Goal: Information Seeking & Learning: Check status

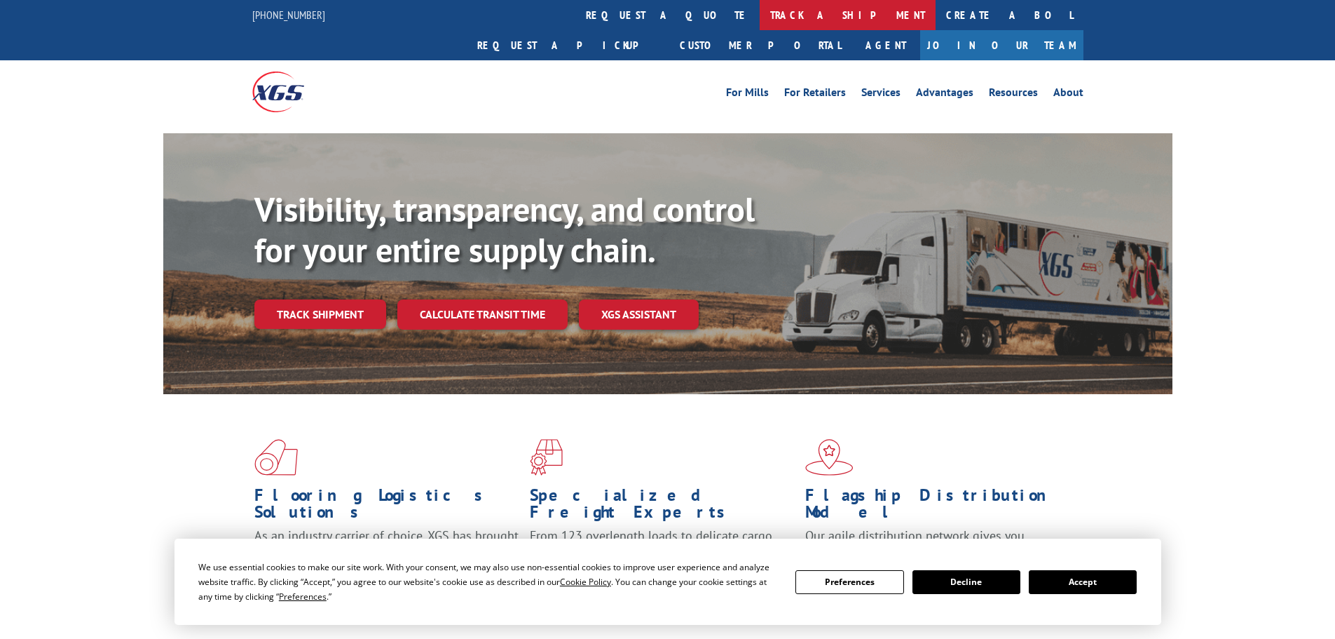
click at [760, 16] on link "track a shipment" at bounding box center [848, 15] width 176 height 30
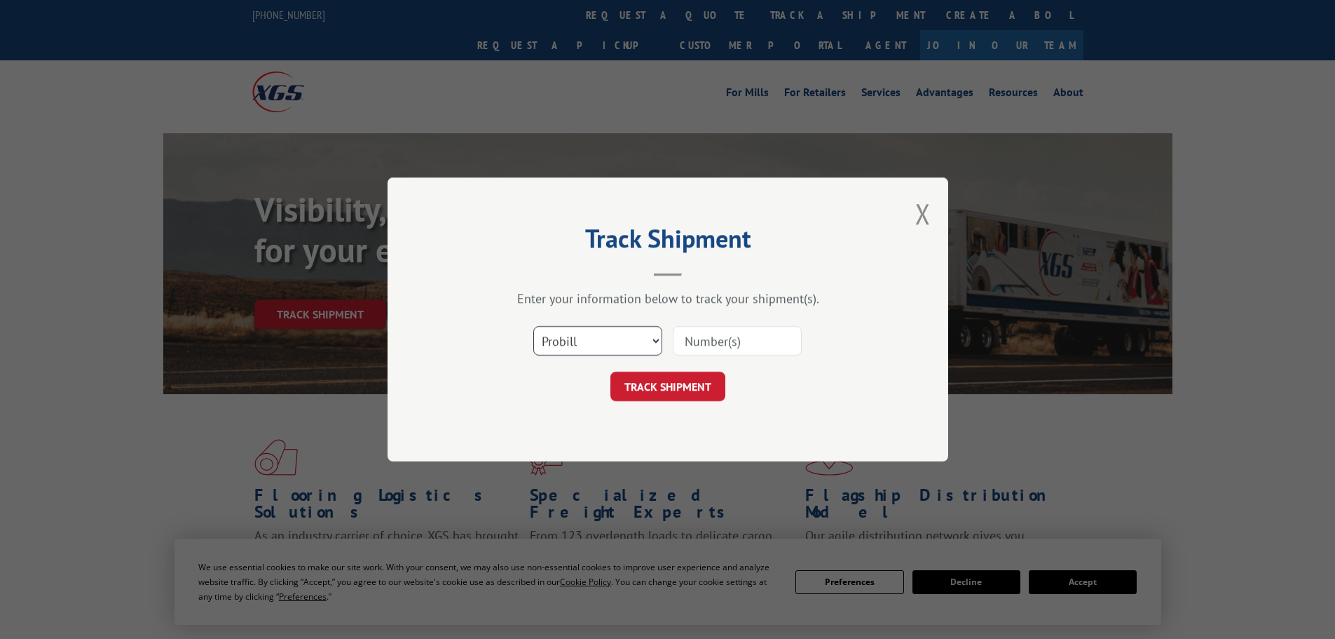
click at [622, 339] on select "Select category... Probill BOL PO" at bounding box center [597, 340] width 129 height 29
click at [713, 341] on input at bounding box center [737, 340] width 129 height 29
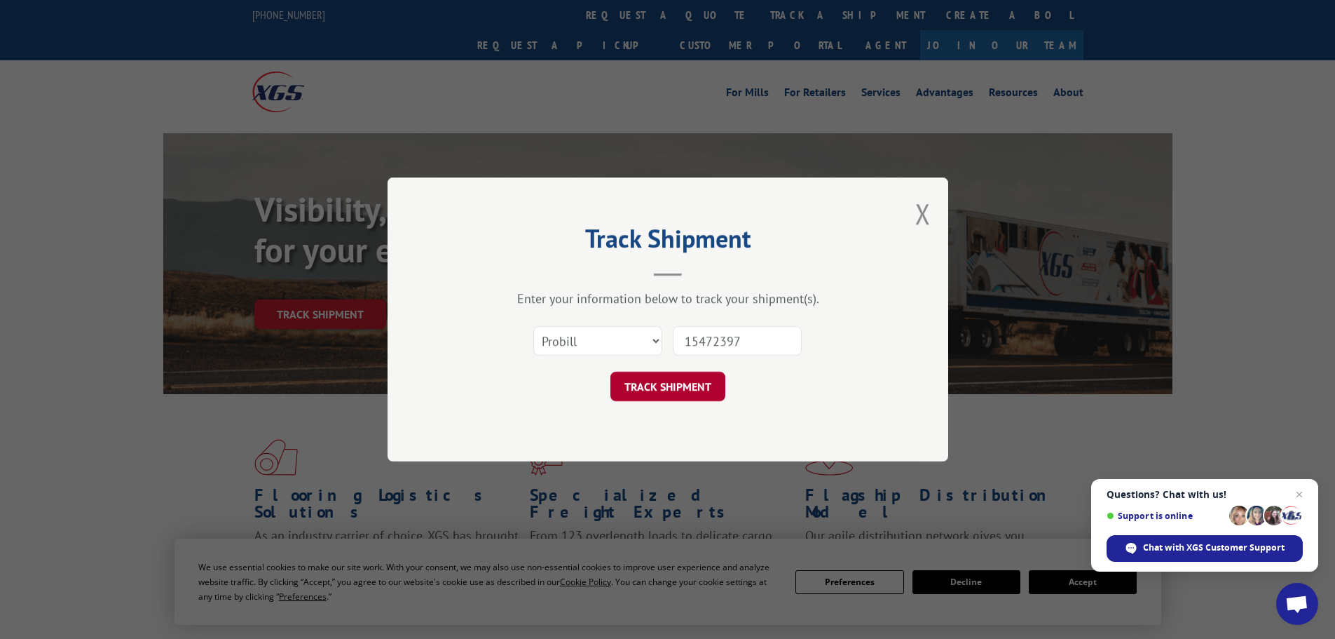
type input "15472397"
click at [658, 374] on button "TRACK SHIPMENT" at bounding box center [668, 385] width 115 height 29
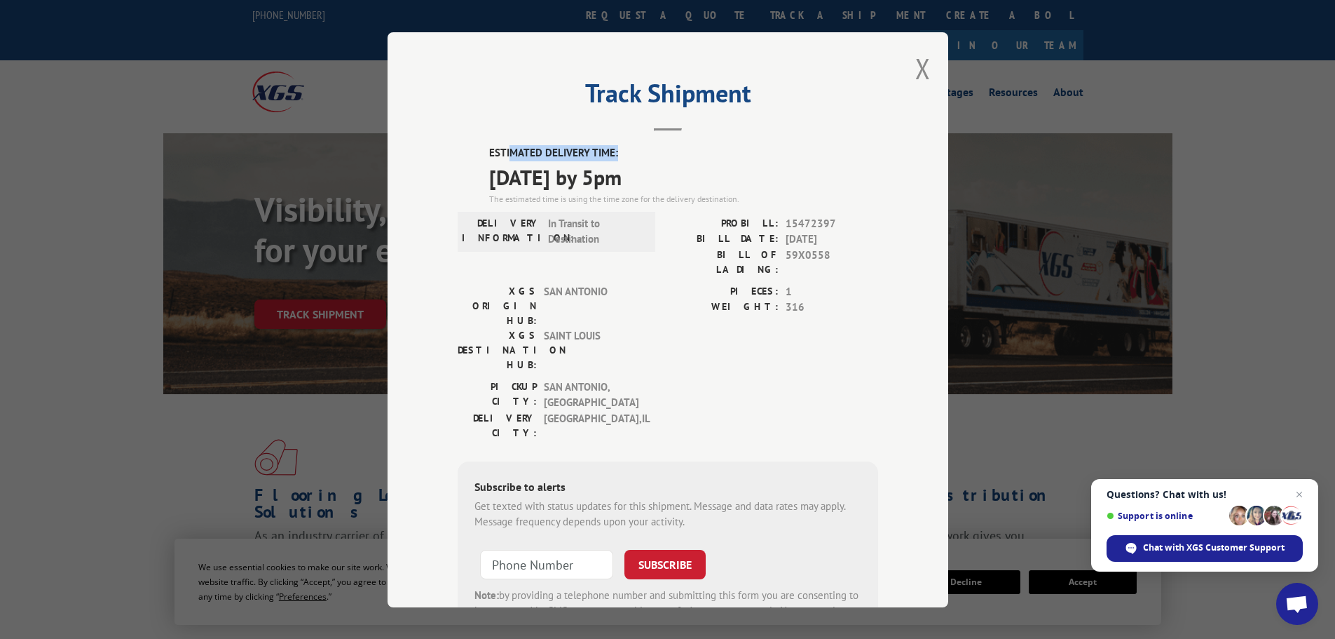
drag, startPoint x: 503, startPoint y: 156, endPoint x: 648, endPoint y: 158, distance: 144.4
click at [648, 158] on label "ESTIMATED DELIVERY TIME:" at bounding box center [683, 153] width 389 height 16
drag, startPoint x: 510, startPoint y: 172, endPoint x: 729, endPoint y: 183, distance: 219.6
click at [729, 183] on span "[DATE] by 5pm" at bounding box center [683, 177] width 389 height 32
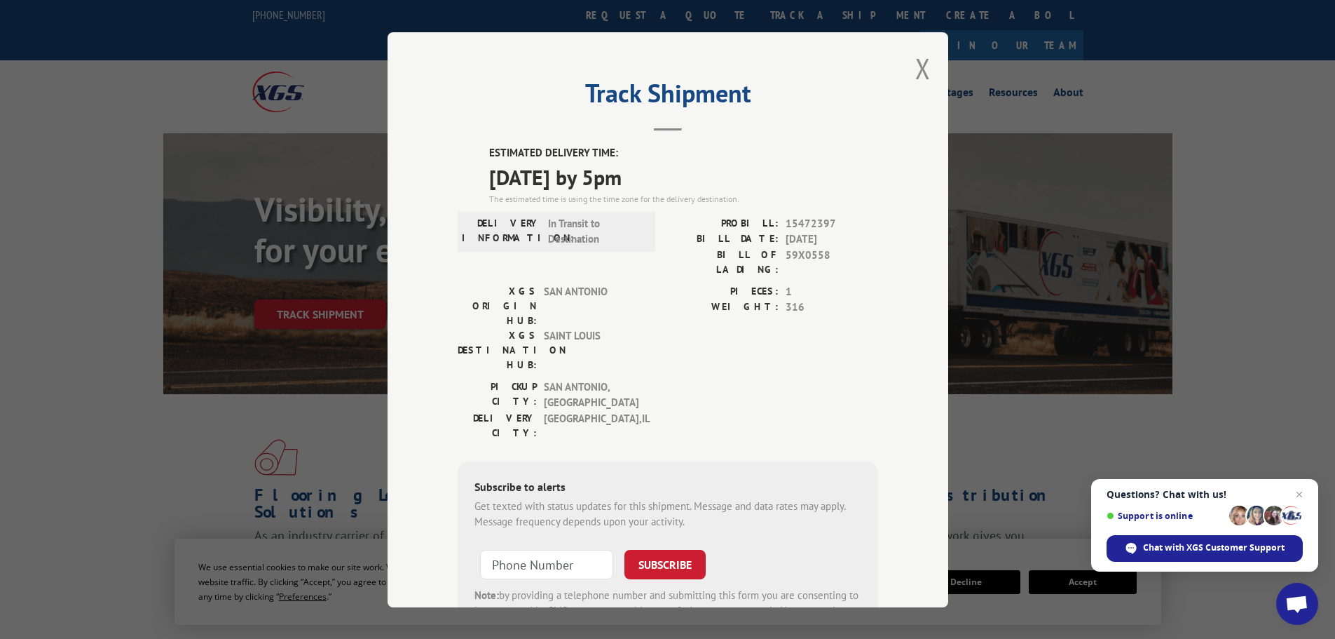
click at [729, 183] on span "[DATE] by 5pm" at bounding box center [683, 177] width 389 height 32
drag, startPoint x: 523, startPoint y: 254, endPoint x: 840, endPoint y: 253, distance: 316.8
click at [840, 253] on div "DELIVERY INFORMATION: In Transit to Destination PROBILL: 15472397 BILL DATE: [D…" at bounding box center [668, 249] width 421 height 68
click at [840, 253] on span "59X0558" at bounding box center [832, 261] width 93 height 29
click at [905, 64] on div "Track Shipment ESTIMATED DELIVERY TIME: [DATE] by 5pm The estimated time is usi…" at bounding box center [668, 319] width 561 height 575
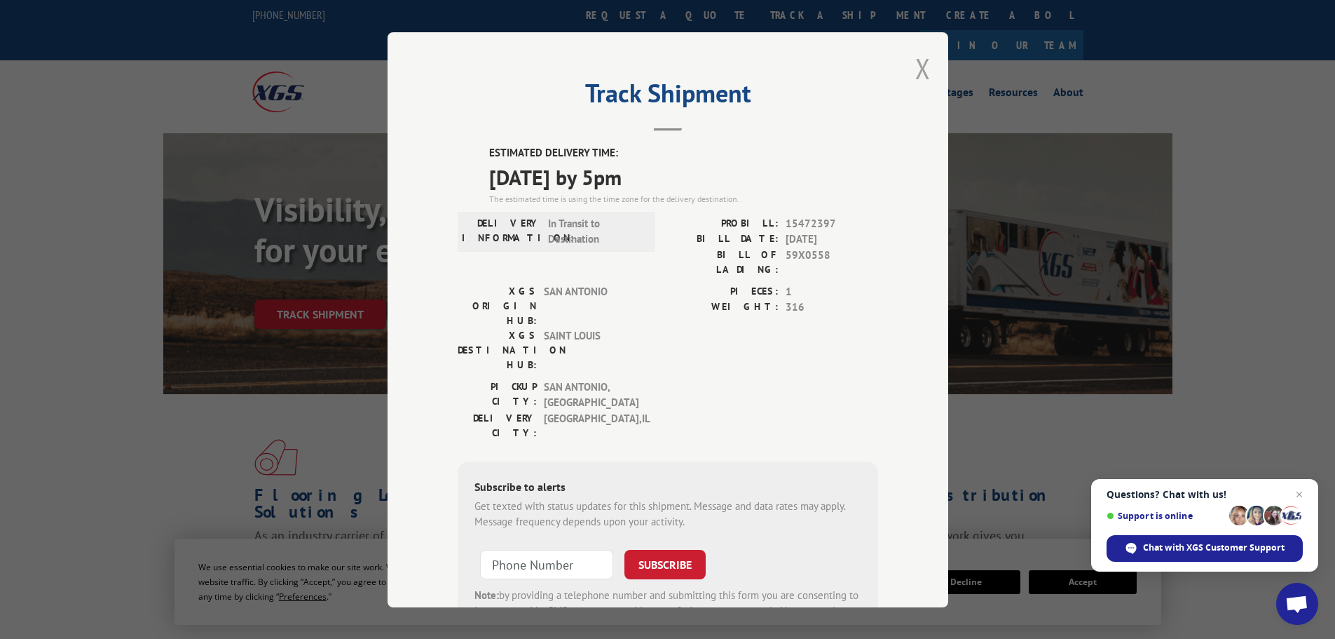
click at [915, 70] on button "Close modal" at bounding box center [922, 68] width 15 height 37
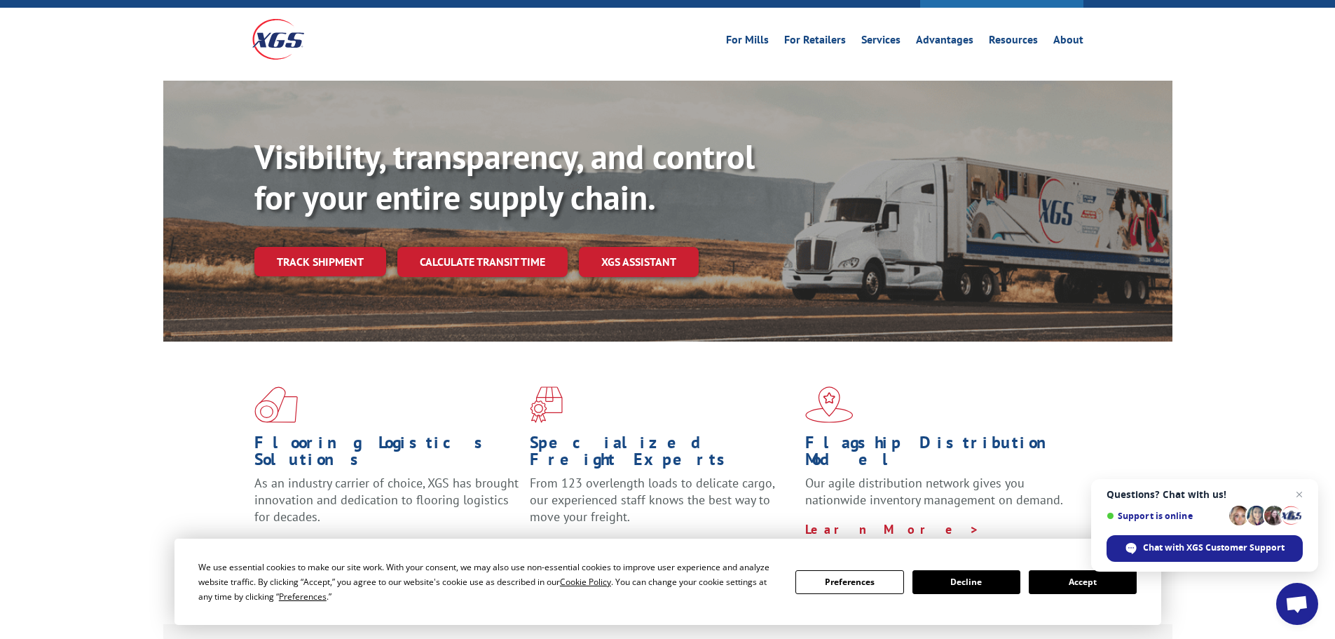
scroll to position [140, 0]
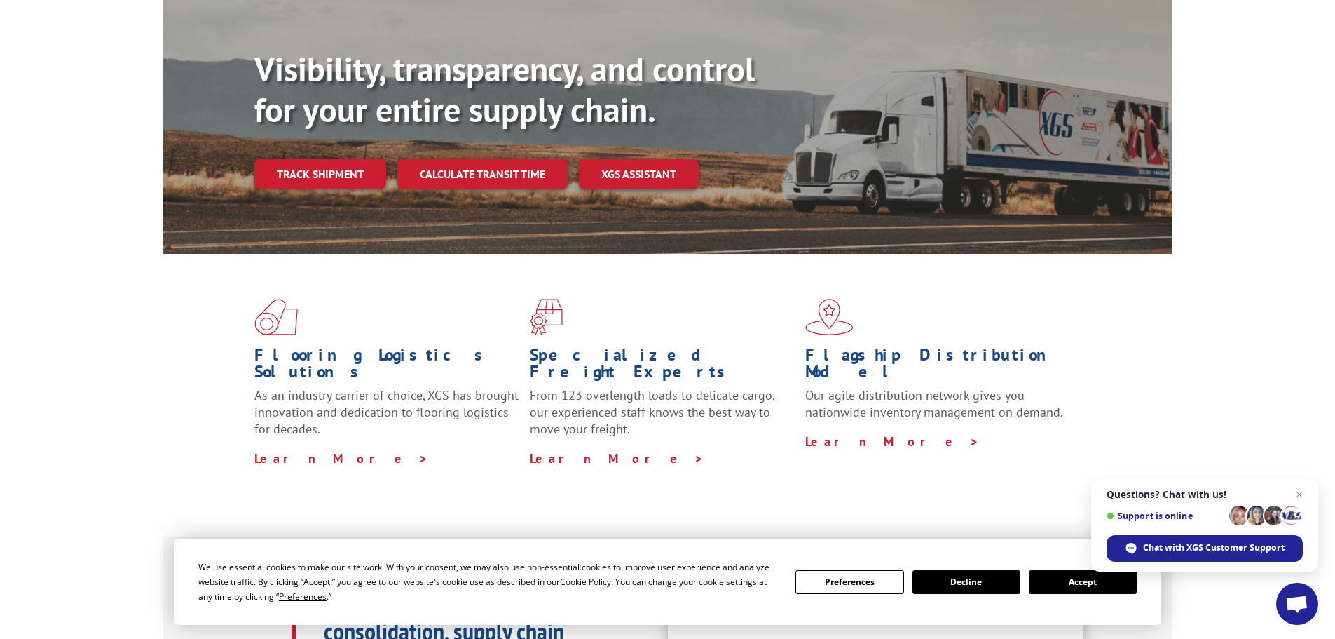
click at [1089, 590] on button "Accept" at bounding box center [1083, 582] width 108 height 24
